Goal: Task Accomplishment & Management: Manage account settings

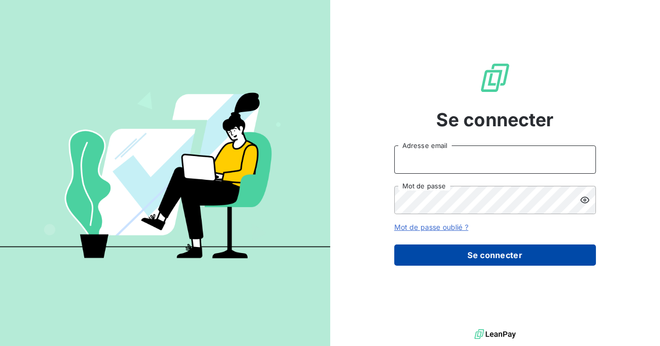
type input "admin@clicsystemes"
click at [481, 258] on button "Se connecter" at bounding box center [496, 254] width 202 height 21
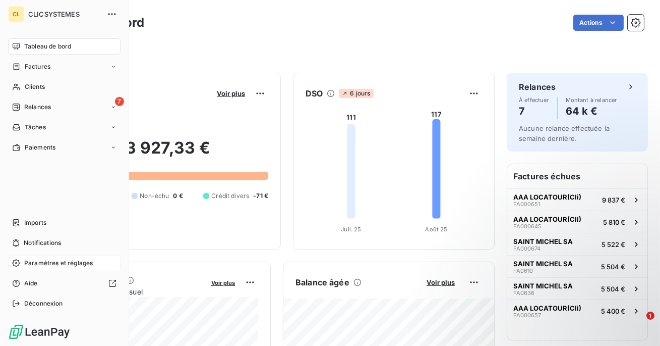
click at [50, 266] on span "Paramètres et réglages" at bounding box center [58, 262] width 69 height 9
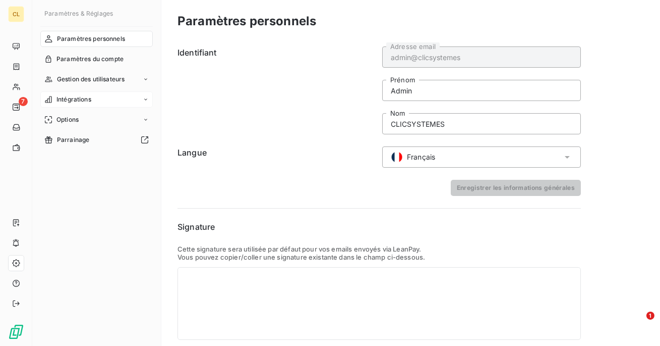
click at [89, 102] on span "Intégrations" at bounding box center [74, 99] width 35 height 9
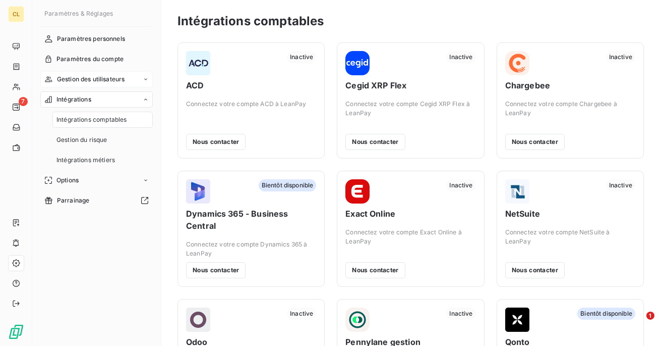
click at [96, 79] on span "Gestion des utilisateurs" at bounding box center [91, 79] width 68 height 9
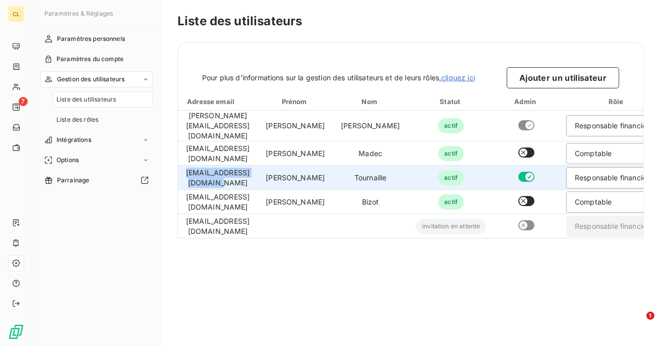
drag, startPoint x: 279, startPoint y: 176, endPoint x: 183, endPoint y: 170, distance: 96.5
click at [182, 170] on td "[EMAIL_ADDRESS][DOMAIN_NAME]" at bounding box center [218, 177] width 80 height 24
copy td "[EMAIL_ADDRESS][DOMAIN_NAME]"
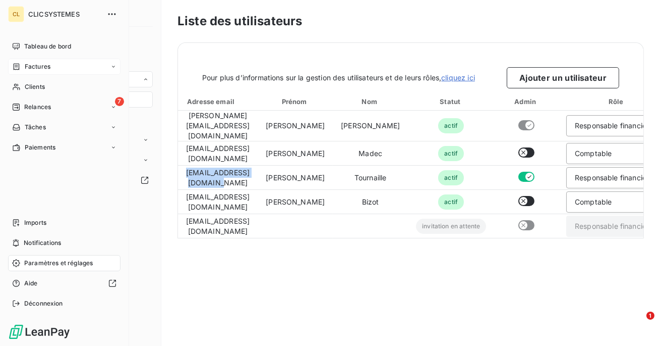
click at [32, 67] on span "Factures" at bounding box center [38, 66] width 26 height 9
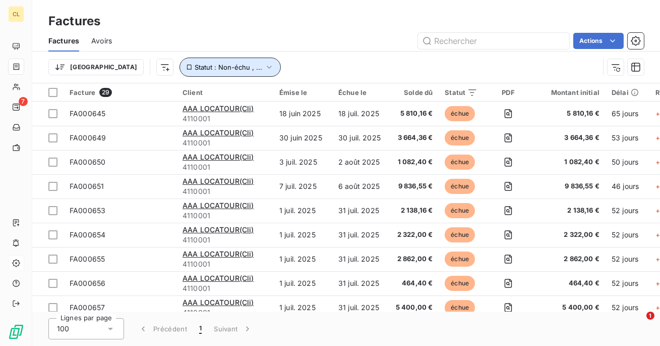
click at [189, 74] on button "Statut : Non-échu , ..." at bounding box center [230, 67] width 101 height 19
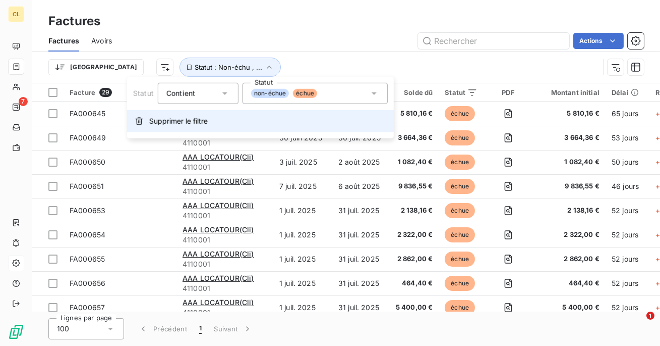
click at [177, 117] on span "Supprimer le filtre" at bounding box center [178, 121] width 59 height 10
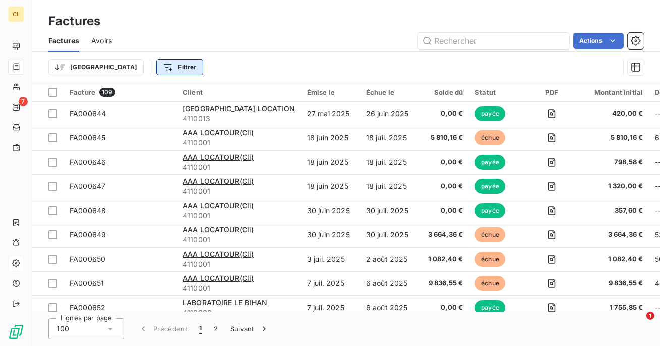
click at [130, 69] on html "CL 7 Factures Factures Avoirs Actions Trier Filtrer Facture 109 Client Émise le…" at bounding box center [330, 173] width 660 height 346
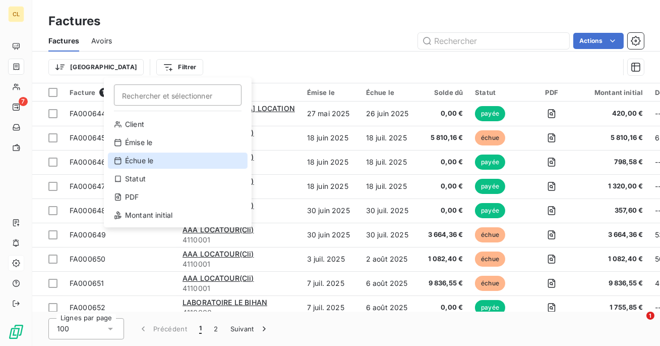
click at [134, 163] on div "Échue le" at bounding box center [178, 160] width 140 height 16
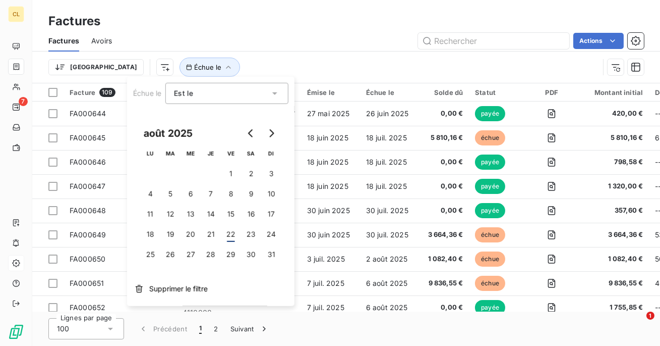
click at [211, 93] on div "Est le" at bounding box center [222, 93] width 96 height 14
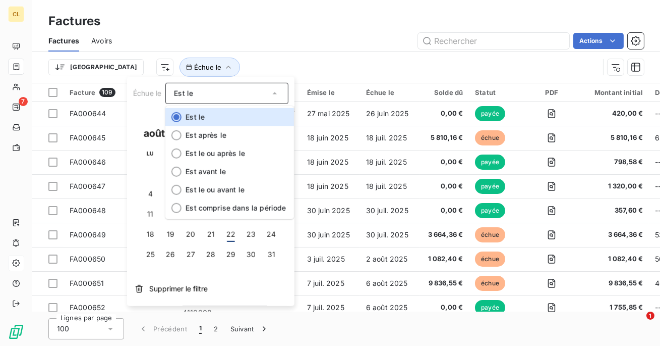
click at [192, 59] on div "Trier Échue le" at bounding box center [323, 67] width 551 height 19
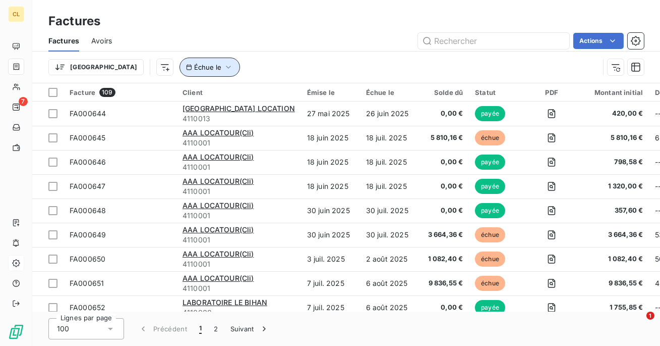
click at [194, 69] on span "Échue le" at bounding box center [207, 67] width 27 height 8
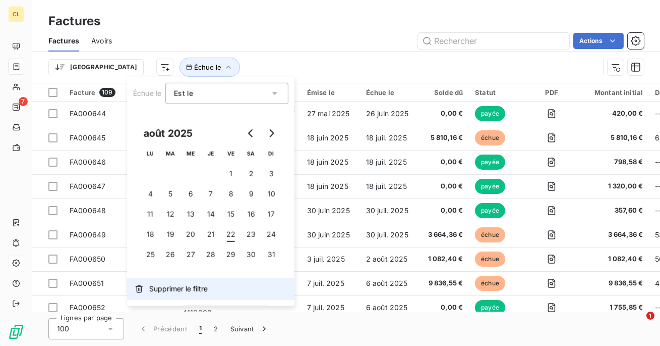
click at [153, 287] on span "Supprimer le filtre" at bounding box center [178, 289] width 59 height 10
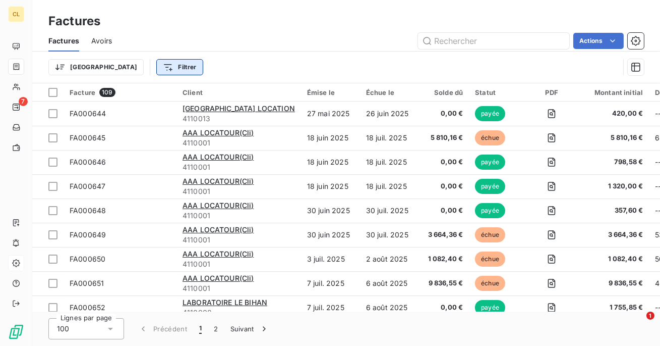
click at [138, 61] on html "CL 7 Factures Factures Avoirs Actions Trier Filtrer Facture 109 Client Émise le…" at bounding box center [330, 173] width 660 height 346
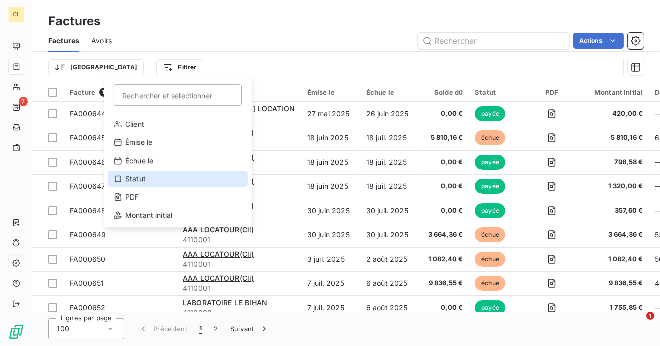
click at [166, 180] on div "Statut" at bounding box center [178, 179] width 140 height 16
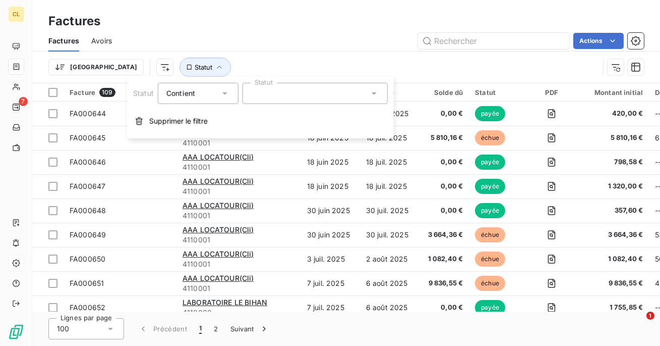
click at [275, 94] on div at bounding box center [315, 93] width 145 height 21
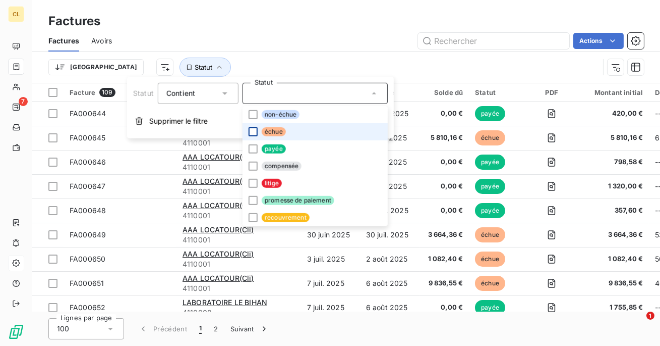
click at [249, 132] on div at bounding box center [253, 131] width 9 height 9
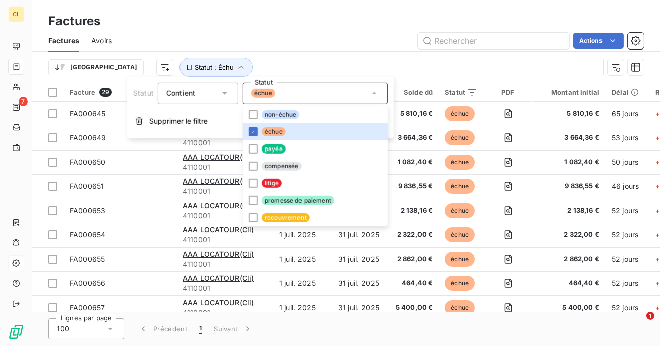
click at [237, 45] on div "Actions" at bounding box center [384, 41] width 520 height 16
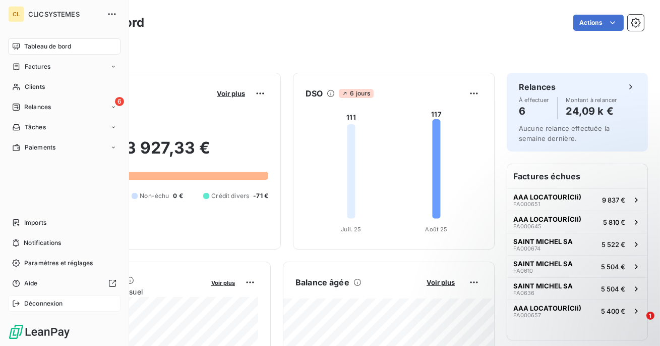
click at [17, 300] on icon at bounding box center [16, 303] width 8 height 8
